Goal: Complete application form: Complete application form

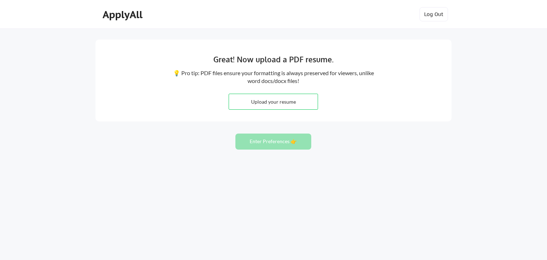
click at [150, 156] on div "Great! Now upload a PDF resume. 💡 Pro tip: PDF files ensure your formatting is …" at bounding box center [273, 130] width 547 height 260
click at [266, 105] on input "file" at bounding box center [273, 101] width 89 height 15
type input "C:\fakepath\Amanda Nixon - Technical Resume.pdf"
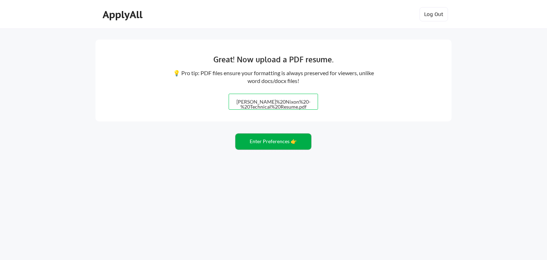
click at [264, 147] on button "Enter Preferences 👉" at bounding box center [274, 142] width 76 height 16
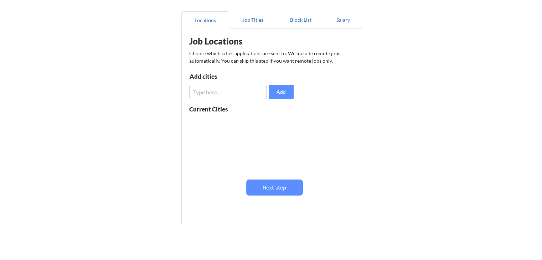
scroll to position [71, 0]
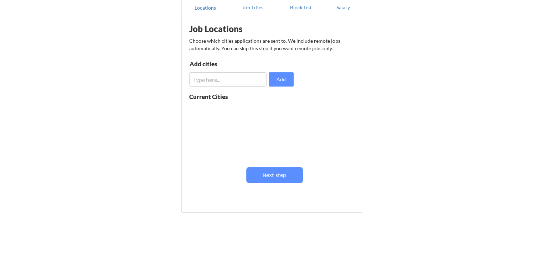
click at [219, 83] on input "input" at bounding box center [227, 79] width 77 height 14
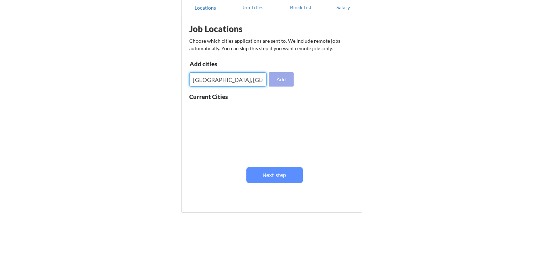
type input "[GEOGRAPHIC_DATA], [GEOGRAPHIC_DATA]"
click at [284, 76] on button "Add" at bounding box center [281, 79] width 25 height 14
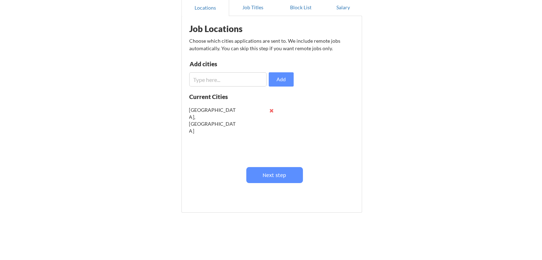
click at [269, 110] on button at bounding box center [271, 110] width 5 height 5
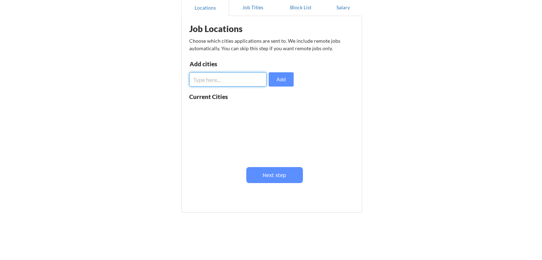
click at [232, 83] on input "input" at bounding box center [227, 79] width 77 height 14
type input "[GEOGRAPHIC_DATA], [GEOGRAPHIC_DATA]"
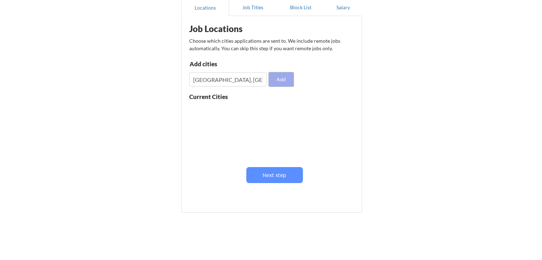
click at [283, 85] on button "Add" at bounding box center [281, 79] width 25 height 14
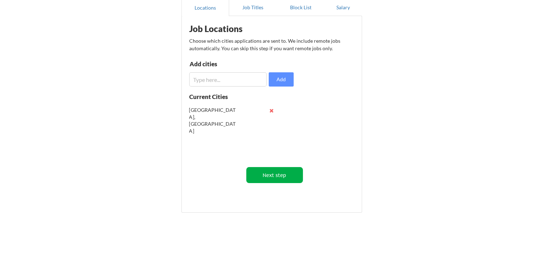
click at [268, 174] on button "Next step" at bounding box center [274, 175] width 57 height 16
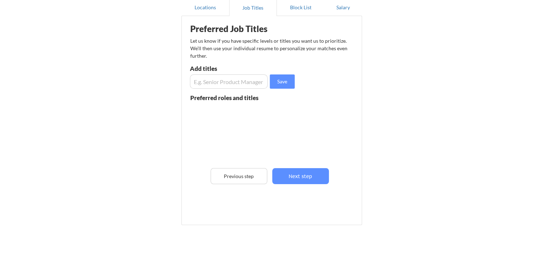
click at [227, 87] on input "input" at bounding box center [229, 81] width 78 height 14
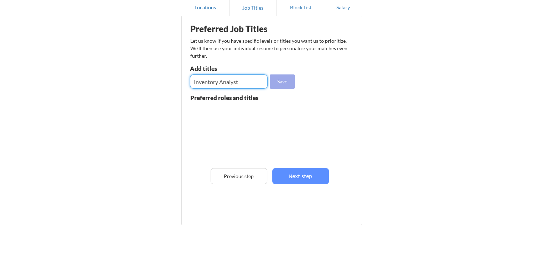
type input "Inventory Analyst"
click at [293, 84] on button "Save" at bounding box center [282, 81] width 25 height 14
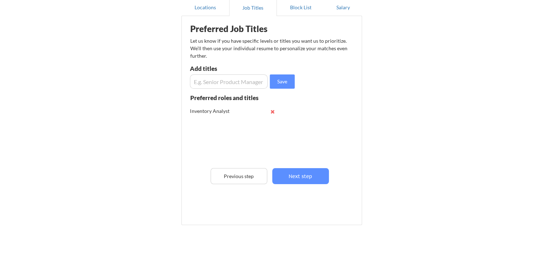
click at [212, 86] on input "input" at bounding box center [229, 81] width 78 height 14
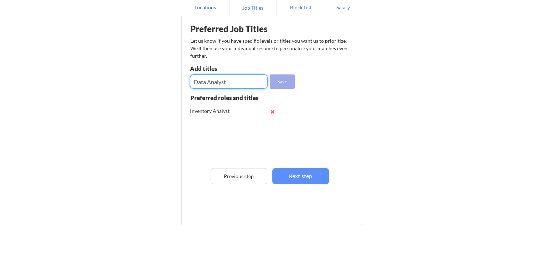
type input "Data Analyst"
click at [275, 84] on button "Save" at bounding box center [282, 81] width 25 height 14
click at [242, 85] on input "input" at bounding box center [229, 81] width 78 height 14
type input "Supply Chain Coordinator"
click at [273, 83] on button "Save" at bounding box center [282, 81] width 25 height 14
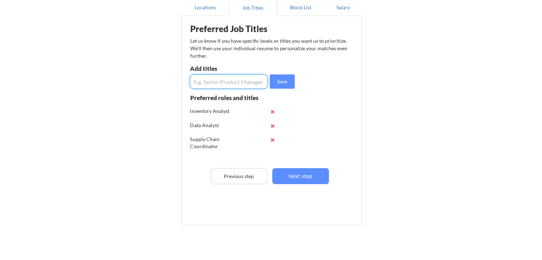
click at [242, 81] on input "input" at bounding box center [229, 81] width 78 height 14
type input "Inventory Control"
click at [277, 84] on button "Save" at bounding box center [282, 81] width 25 height 14
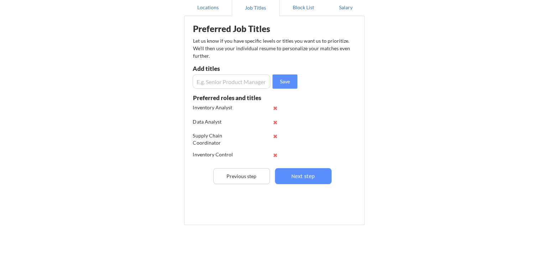
scroll to position [4, 0]
click at [305, 175] on button "Next step" at bounding box center [300, 176] width 57 height 16
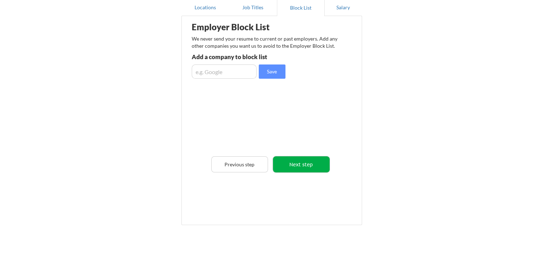
click at [305, 165] on button "Next step" at bounding box center [301, 164] width 57 height 16
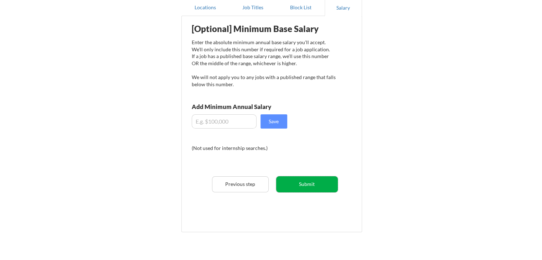
click at [311, 187] on button "Submit" at bounding box center [307, 184] width 62 height 16
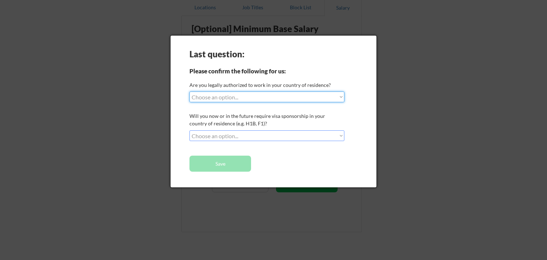
click at [329, 94] on select "Choose an option... Yes, I am a [DEMOGRAPHIC_DATA] Citizen Yes, I am a [DEMOGRA…" at bounding box center [267, 97] width 155 height 11
select select ""yes__i_am_a_[DEMOGRAPHIC_DATA]""
click at [190, 92] on select "Choose an option... Yes, I am a [DEMOGRAPHIC_DATA] Citizen Yes, I am a [DEMOGRA…" at bounding box center [267, 97] width 155 height 11
click at [282, 138] on select "Choose an option... No, I will not need sponsorship Yes, I will need sponsorship" at bounding box center [267, 135] width 155 height 11
select select ""no__i_will_not_need_sponsorship""
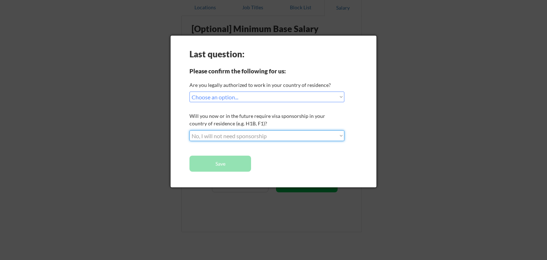
click at [190, 130] on select "Choose an option... No, I will not need sponsorship Yes, I will need sponsorship" at bounding box center [267, 135] width 155 height 11
click at [223, 160] on button "Save" at bounding box center [221, 164] width 62 height 16
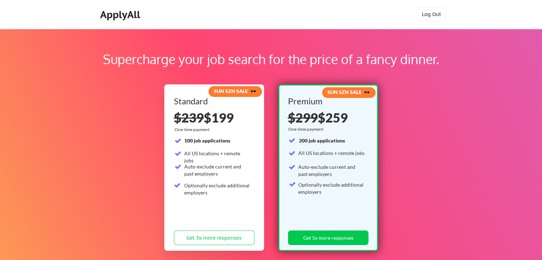
click at [170, 196] on div "SUN SZN SALE 🕶️ Standard $239 $199 One-time payment 100 job applications All US…" at bounding box center [214, 167] width 100 height 166
click at [325, 170] on div "Auto-exclude current and past employers" at bounding box center [331, 171] width 66 height 14
click at [211, 185] on div "Optionally exclude additional employers" at bounding box center [217, 189] width 66 height 14
click at [332, 176] on div "Auto-exclude current and past employers" at bounding box center [331, 171] width 66 height 14
click at [107, 11] on div "ApplyAll" at bounding box center [121, 15] width 42 height 12
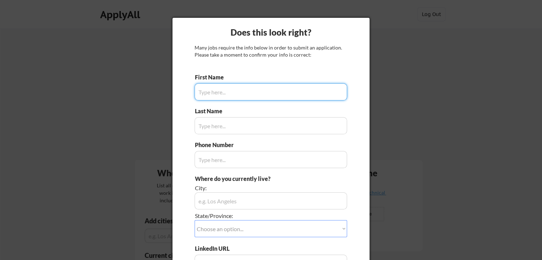
click at [244, 86] on input "input" at bounding box center [271, 91] width 153 height 17
type input "Amanda"
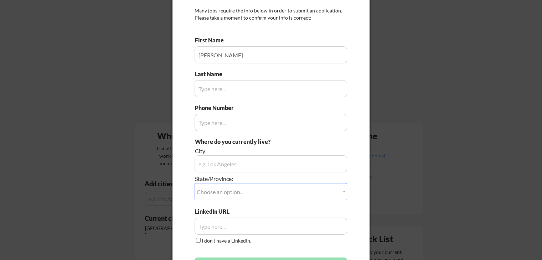
scroll to position [36, 0]
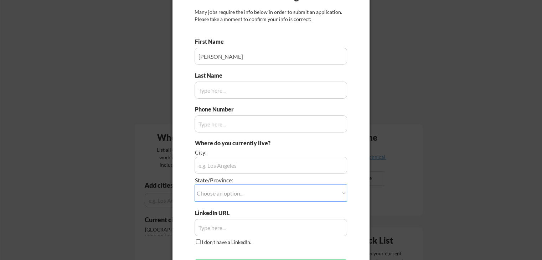
click at [221, 92] on input "input" at bounding box center [271, 90] width 153 height 17
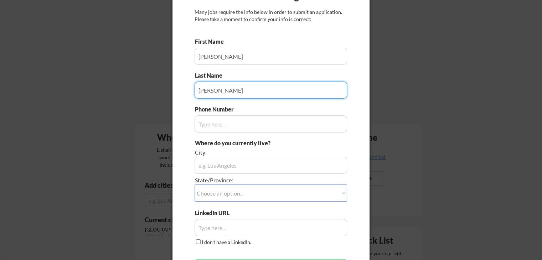
type input "Nixon"
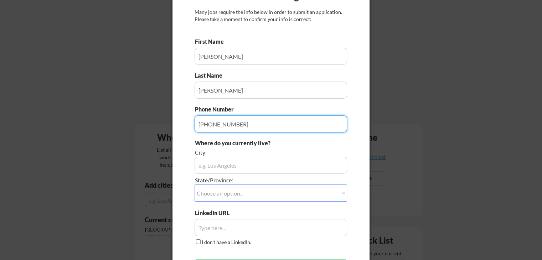
type input "403-835-6734"
click at [242, 170] on input "input" at bounding box center [271, 165] width 153 height 17
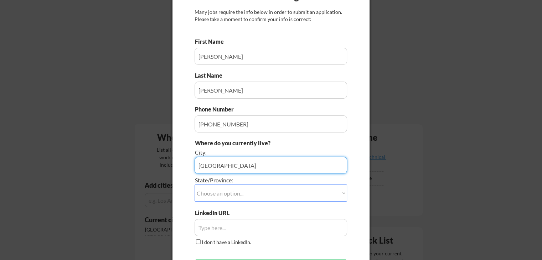
type input "[GEOGRAPHIC_DATA]"
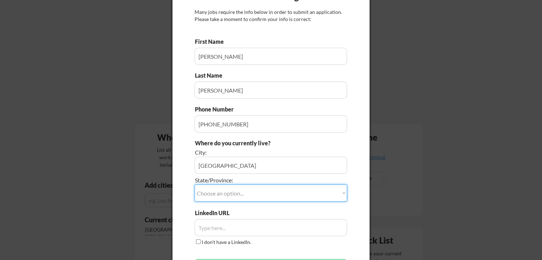
click at [229, 196] on select "Choose an option... Other/Not Applicable Alabama Alaska Alberta Arizona Arkansa…" at bounding box center [271, 193] width 153 height 17
select select ""Alberta""
click at [195, 185] on select "Choose an option... Other/Not Applicable Alabama Alaska Alberta Arizona Arkansa…" at bounding box center [271, 193] width 153 height 17
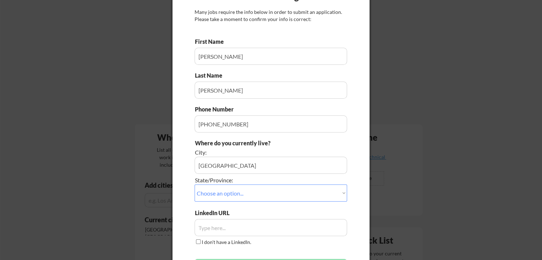
click at [420, 176] on div at bounding box center [271, 130] width 542 height 260
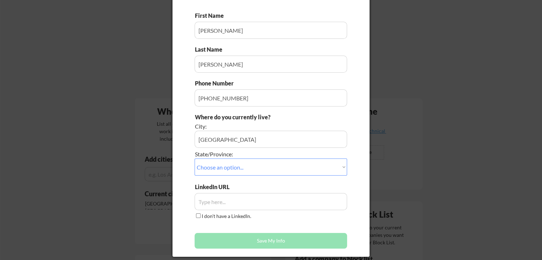
scroll to position [143, 0]
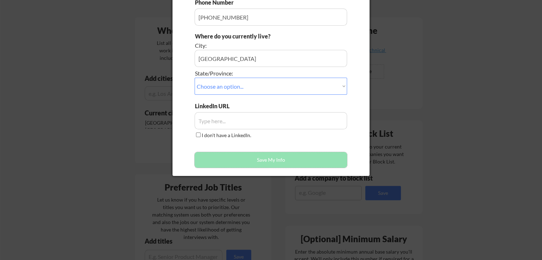
click at [262, 157] on button "Save My Info" at bounding box center [271, 160] width 153 height 16
click at [197, 136] on input "I don't have a LinkedIn." at bounding box center [198, 135] width 5 height 5
checkbox input "true"
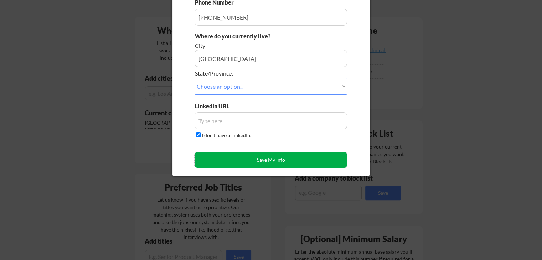
click at [211, 160] on button "Save My Info" at bounding box center [271, 160] width 153 height 16
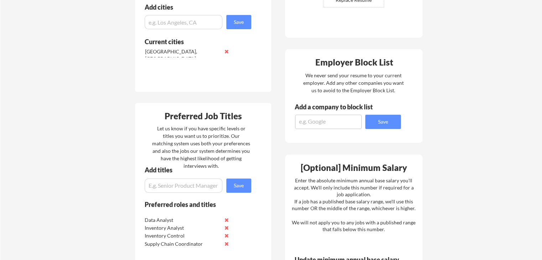
scroll to position [0, 0]
